Goal: Task Accomplishment & Management: Manage account settings

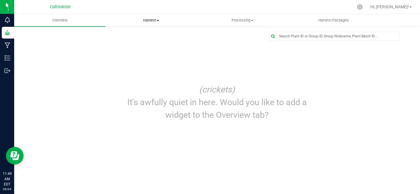
click at [154, 22] on span "Harvest" at bounding box center [151, 20] width 91 height 5
click at [146, 33] on li "Harvests" at bounding box center [150, 35] width 91 height 7
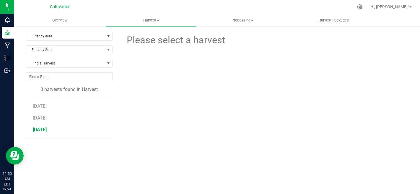
click at [45, 130] on span "[DATE]" at bounding box center [40, 130] width 14 height 6
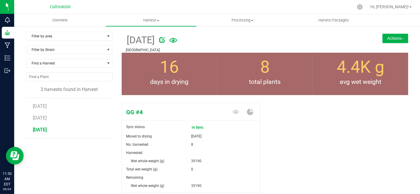
click at [382, 41] on button "Actions" at bounding box center [395, 38] width 26 height 9
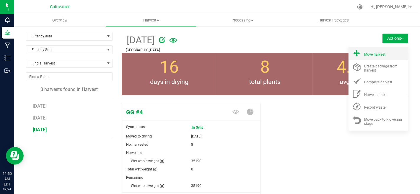
click at [372, 55] on span "Move harvest" at bounding box center [374, 55] width 21 height 4
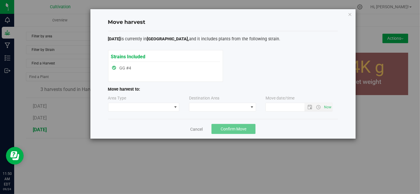
type input "[DATE] 11:50 AM"
click at [153, 108] on span at bounding box center [139, 107] width 63 height 8
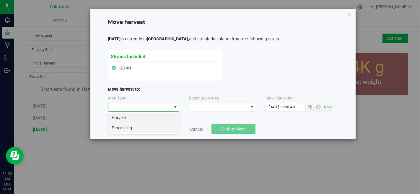
click at [146, 124] on li "Processing" at bounding box center [143, 128] width 71 height 10
click at [230, 109] on span at bounding box center [218, 107] width 59 height 8
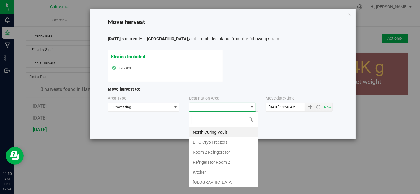
scroll to position [9, 67]
click at [203, 131] on li "North Curing Vault" at bounding box center [223, 132] width 68 height 10
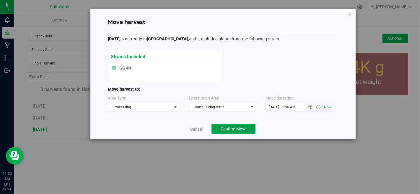
click at [223, 132] on button "Confirm Move" at bounding box center [233, 129] width 44 height 10
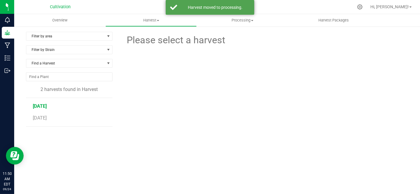
click at [45, 106] on span "[DATE]" at bounding box center [40, 107] width 14 height 6
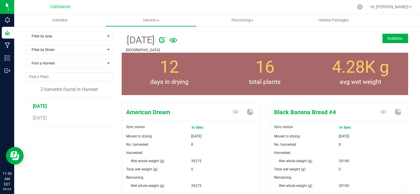
click at [385, 39] on button "Actions" at bounding box center [395, 38] width 26 height 9
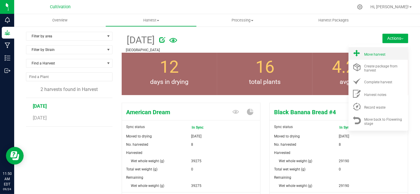
click at [378, 54] on span "Move harvest" at bounding box center [374, 55] width 21 height 4
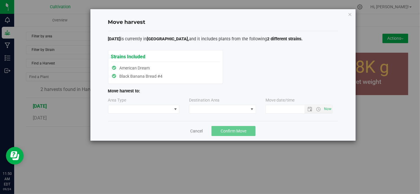
type input "[DATE] 11:50 AM"
click at [171, 106] on span at bounding box center [139, 109] width 63 height 8
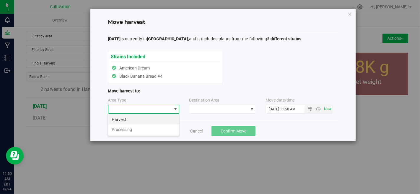
scroll to position [9, 71]
click at [150, 130] on li "Processing" at bounding box center [143, 130] width 71 height 10
click at [206, 112] on span at bounding box center [218, 109] width 59 height 8
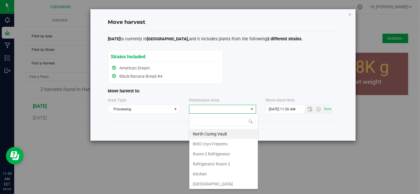
scroll to position [9, 67]
click at [216, 133] on li "North Curing Vault" at bounding box center [223, 134] width 68 height 10
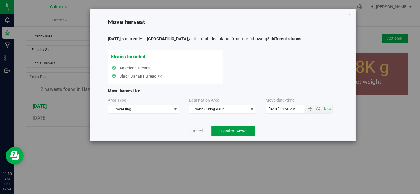
click at [218, 133] on button "Confirm Move" at bounding box center [233, 131] width 44 height 10
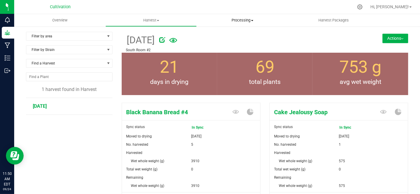
click at [243, 20] on span "Processing" at bounding box center [242, 20] width 91 height 5
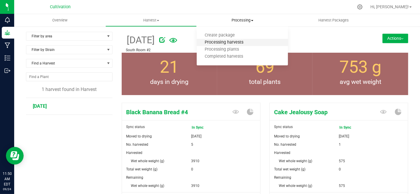
click at [239, 44] on span "Processing harvests" at bounding box center [223, 42] width 55 height 5
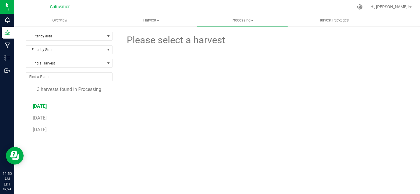
click at [45, 107] on span "[DATE]" at bounding box center [40, 107] width 14 height 6
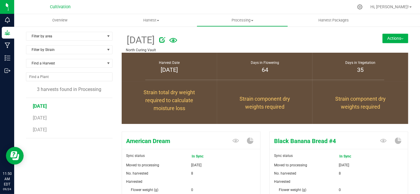
click at [384, 35] on button "Actions" at bounding box center [395, 38] width 26 height 9
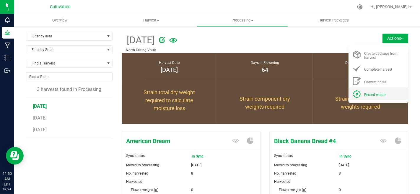
click at [373, 94] on span "Record waste" at bounding box center [374, 95] width 21 height 4
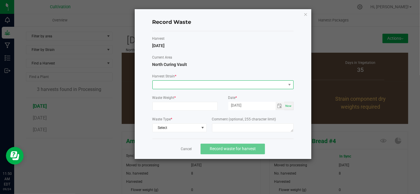
click at [225, 86] on span at bounding box center [219, 85] width 133 height 8
click at [215, 92] on li "American Dream" at bounding box center [222, 95] width 141 height 10
click at [183, 105] on input at bounding box center [179, 106] width 52 height 8
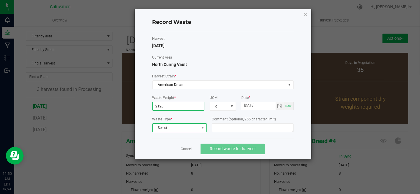
type input "2120.0000 g"
click at [187, 129] on span "Select" at bounding box center [176, 128] width 46 height 8
click at [189, 137] on li "Plant Material" at bounding box center [179, 137] width 54 height 8
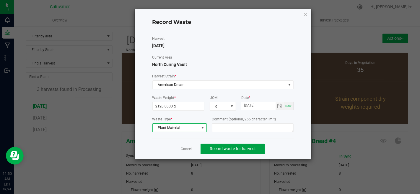
click at [222, 150] on span "Record waste for harvest" at bounding box center [232, 149] width 46 height 5
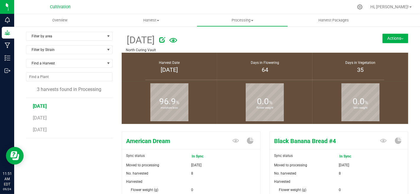
click at [396, 39] on button "Actions" at bounding box center [395, 38] width 26 height 9
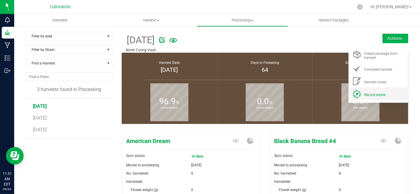
click at [375, 94] on span "Record waste" at bounding box center [374, 95] width 21 height 4
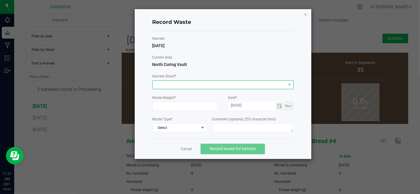
click at [168, 82] on span at bounding box center [219, 85] width 133 height 8
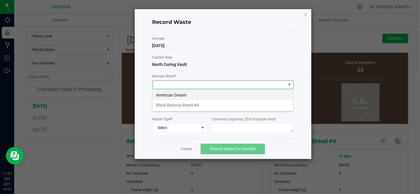
scroll to position [9, 141]
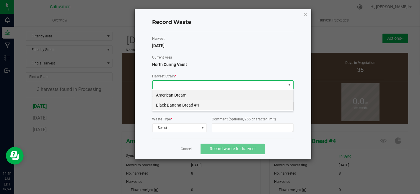
click at [183, 104] on li "Black Banana Bread #4" at bounding box center [222, 105] width 141 height 10
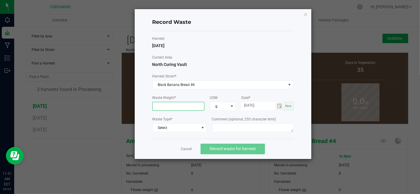
click at [184, 107] on input at bounding box center [179, 106] width 52 height 8
type input "1890.0000 g"
click at [184, 124] on span "Select" at bounding box center [176, 128] width 46 height 8
click at [190, 137] on li "Plant Material" at bounding box center [179, 137] width 54 height 8
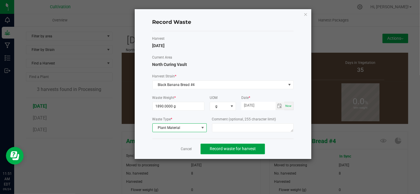
click at [222, 153] on button "Record waste for harvest" at bounding box center [232, 149] width 64 height 11
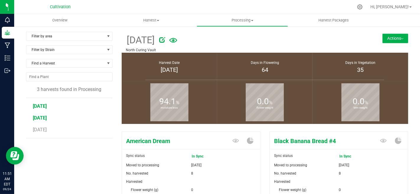
click at [34, 118] on span "[DATE]" at bounding box center [40, 118] width 14 height 6
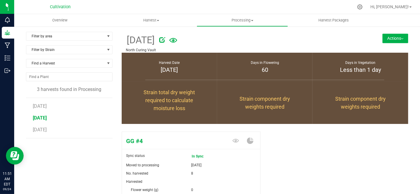
click at [382, 41] on button "Actions" at bounding box center [395, 38] width 26 height 9
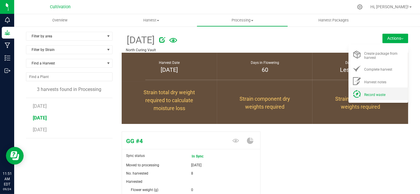
click at [367, 96] on span "Record waste" at bounding box center [374, 95] width 21 height 4
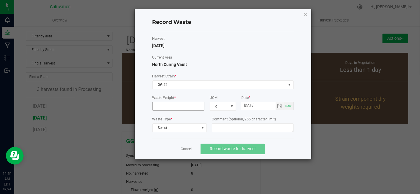
click at [179, 107] on input at bounding box center [179, 106] width 52 height 8
type input "1175.0000 g"
click at [180, 127] on span "Select" at bounding box center [176, 128] width 46 height 8
click at [184, 133] on li "Plant Material" at bounding box center [179, 137] width 54 height 8
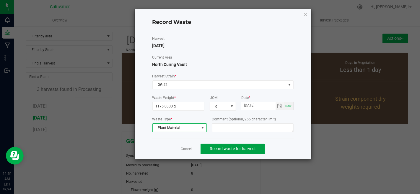
click at [240, 144] on button "Record waste for harvest" at bounding box center [232, 149] width 64 height 11
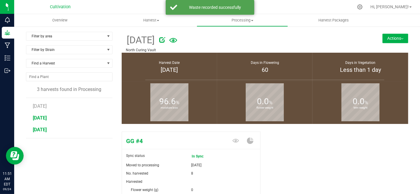
click at [44, 131] on span "[DATE]" at bounding box center [40, 130] width 14 height 6
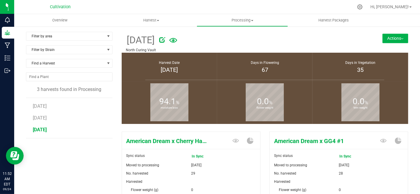
click at [398, 35] on button "Actions" at bounding box center [395, 38] width 26 height 9
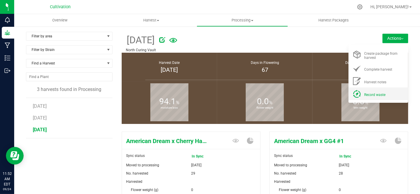
click at [364, 91] on div "Record waste" at bounding box center [384, 94] width 40 height 6
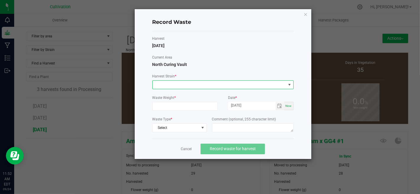
click at [209, 86] on span at bounding box center [219, 85] width 133 height 8
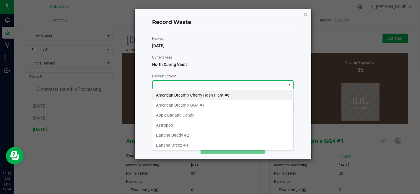
scroll to position [9, 141]
click at [190, 140] on li "Banana Oreoz #4" at bounding box center [222, 145] width 141 height 10
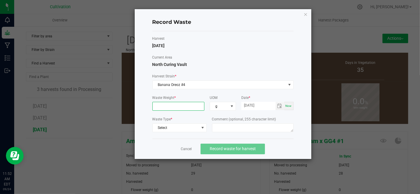
click at [183, 107] on input at bounding box center [179, 106] width 52 height 8
type input "4571.0000 g"
click at [186, 130] on span "Select" at bounding box center [176, 128] width 46 height 8
click at [187, 137] on li "Plant Material" at bounding box center [179, 137] width 54 height 8
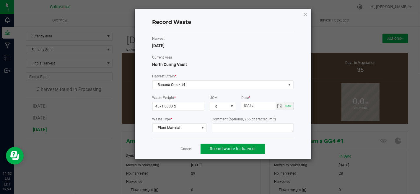
click at [225, 148] on span "Record waste for harvest" at bounding box center [232, 149] width 46 height 5
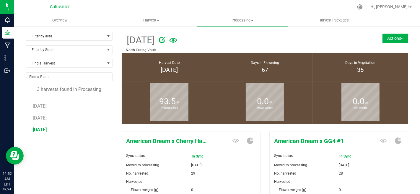
click at [397, 36] on button "Actions" at bounding box center [395, 38] width 26 height 9
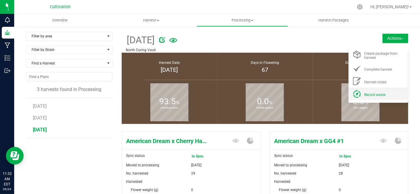
click at [364, 96] on span "Record waste" at bounding box center [374, 95] width 21 height 4
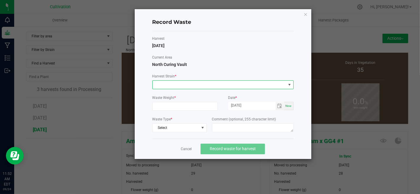
click at [241, 86] on span at bounding box center [219, 85] width 133 height 8
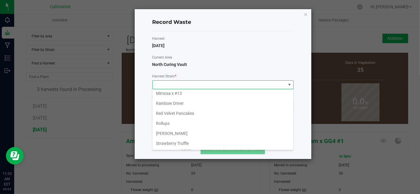
scroll to position [158, 0]
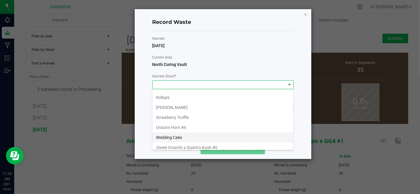
click at [183, 135] on li "Wedding Cake" at bounding box center [222, 138] width 141 height 10
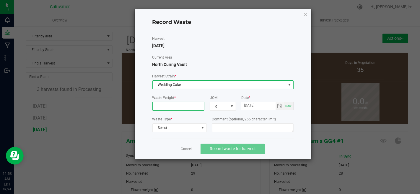
click at [181, 106] on input at bounding box center [179, 106] width 52 height 8
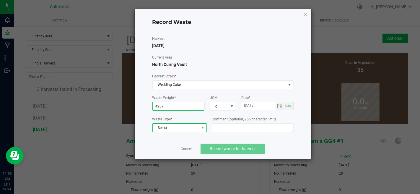
type input "4287.0000 g"
click at [180, 124] on span "Select" at bounding box center [176, 128] width 46 height 8
click at [182, 135] on li "Plant Material" at bounding box center [179, 137] width 54 height 8
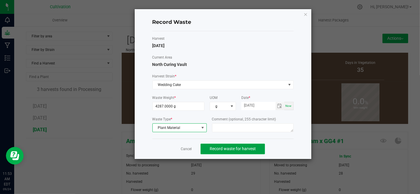
click at [226, 148] on span "Record waste for harvest" at bounding box center [232, 149] width 46 height 5
